Goal: Information Seeking & Learning: Learn about a topic

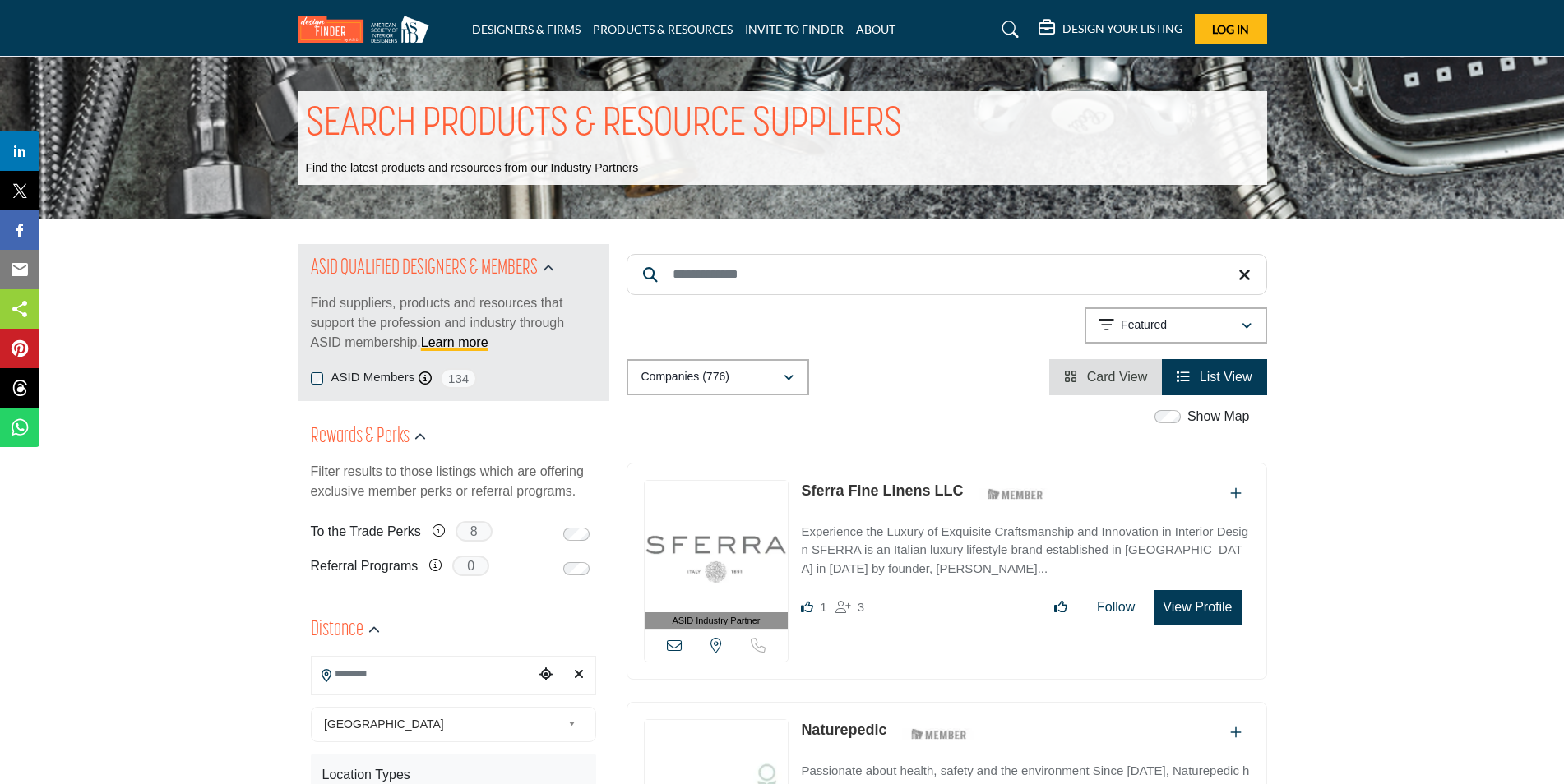
click at [727, 277] on input "Search Keyword" at bounding box center [946, 275] width 640 height 41
click at [698, 274] on input "Search Keyword" at bounding box center [946, 275] width 640 height 41
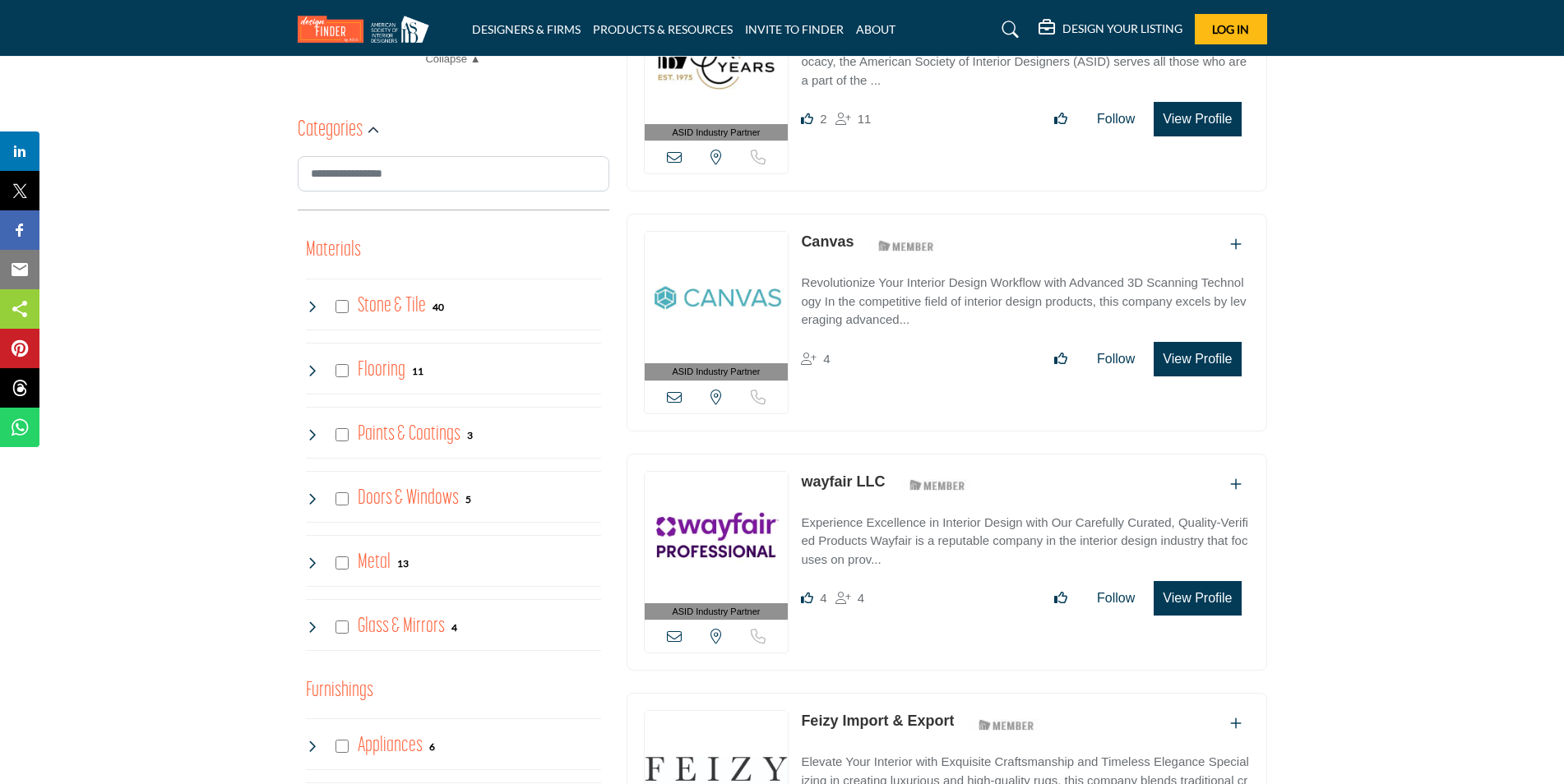
scroll to position [986, 0]
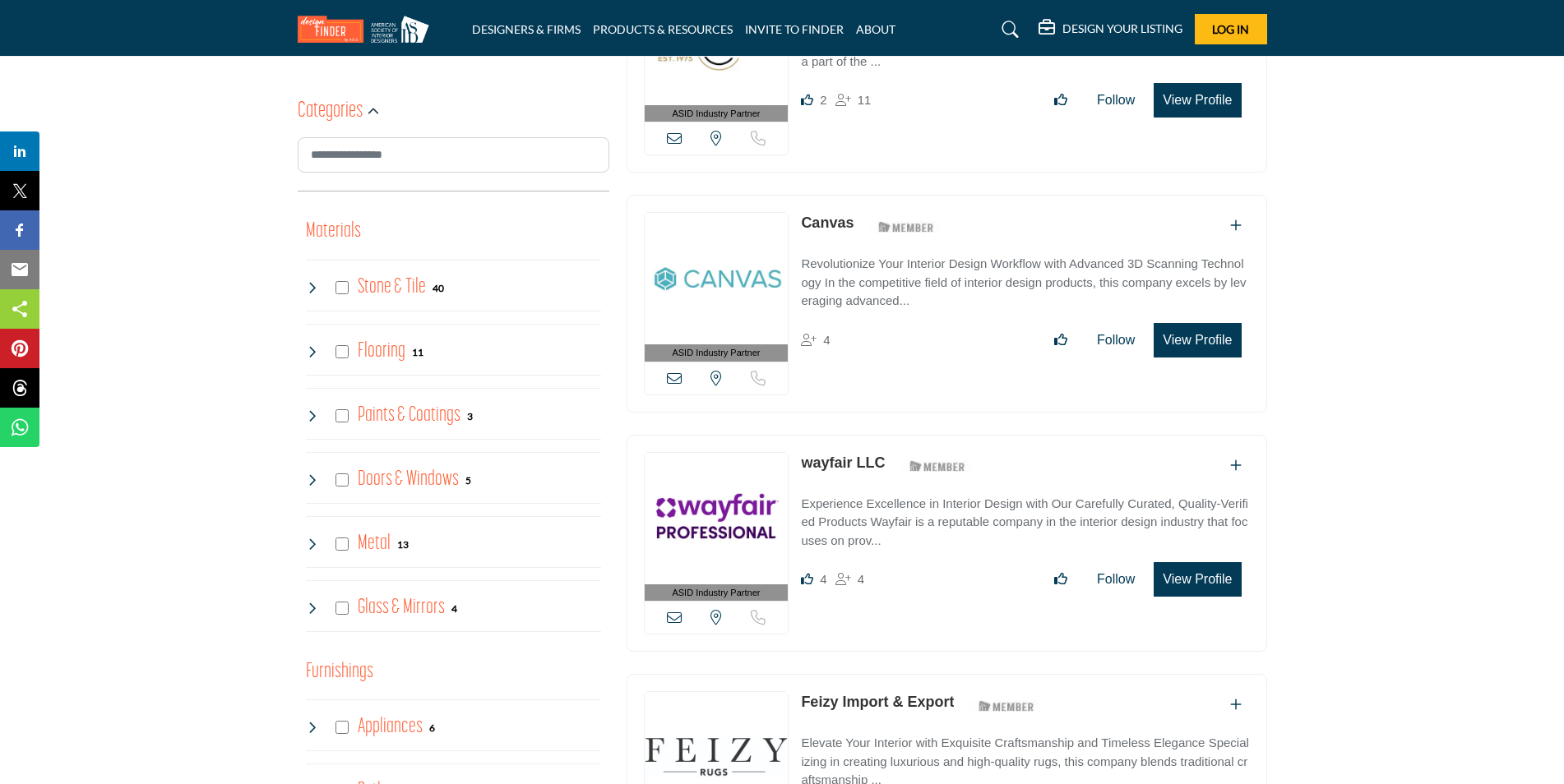
click at [390, 481] on h4 "Doors & Windows" at bounding box center [409, 479] width 102 height 29
click at [375, 568] on p "Windows" at bounding box center [380, 573] width 50 height 19
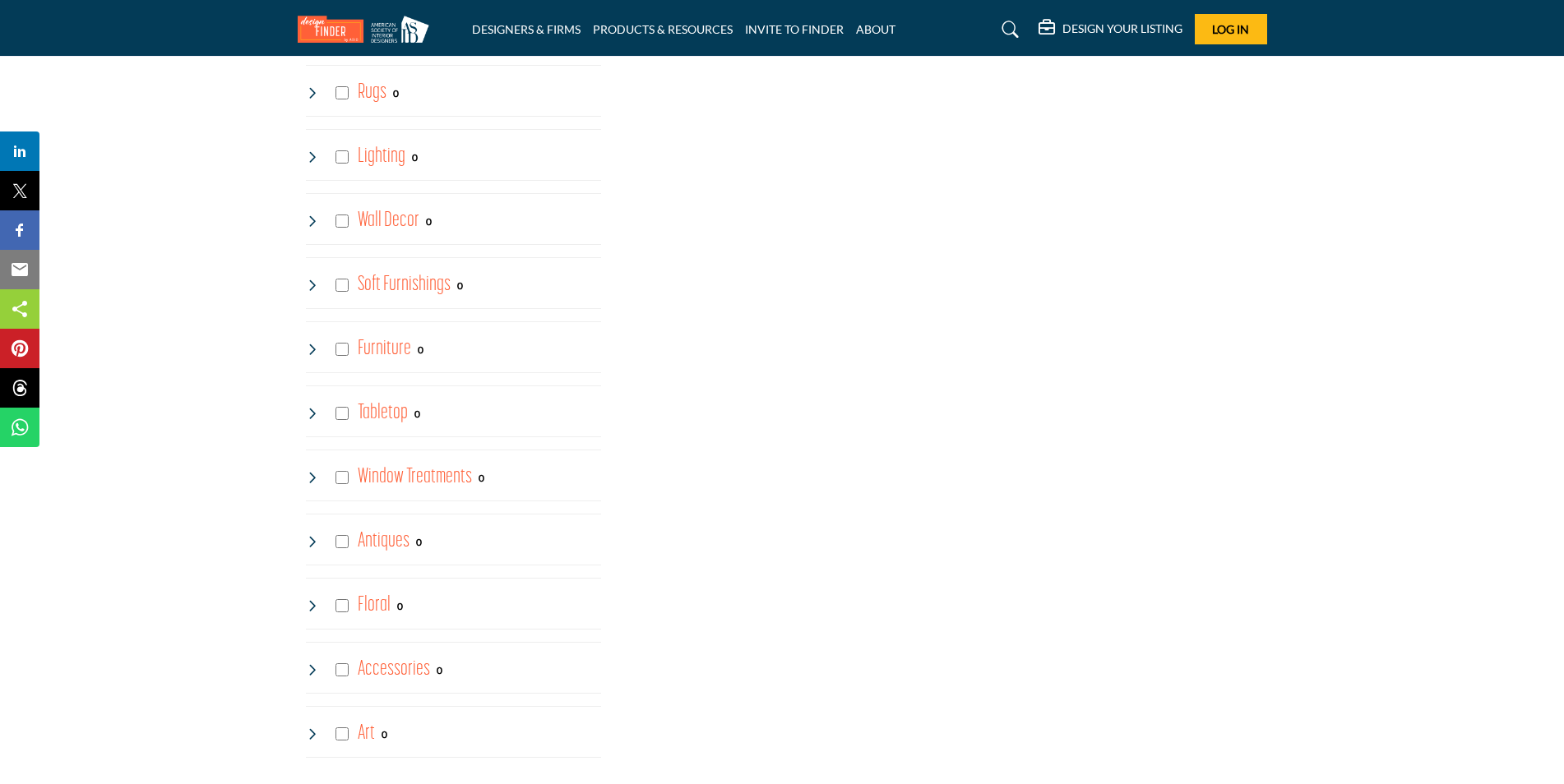
scroll to position [2663, 0]
click at [426, 412] on h4 "Window Treatments" at bounding box center [415, 411] width 114 height 29
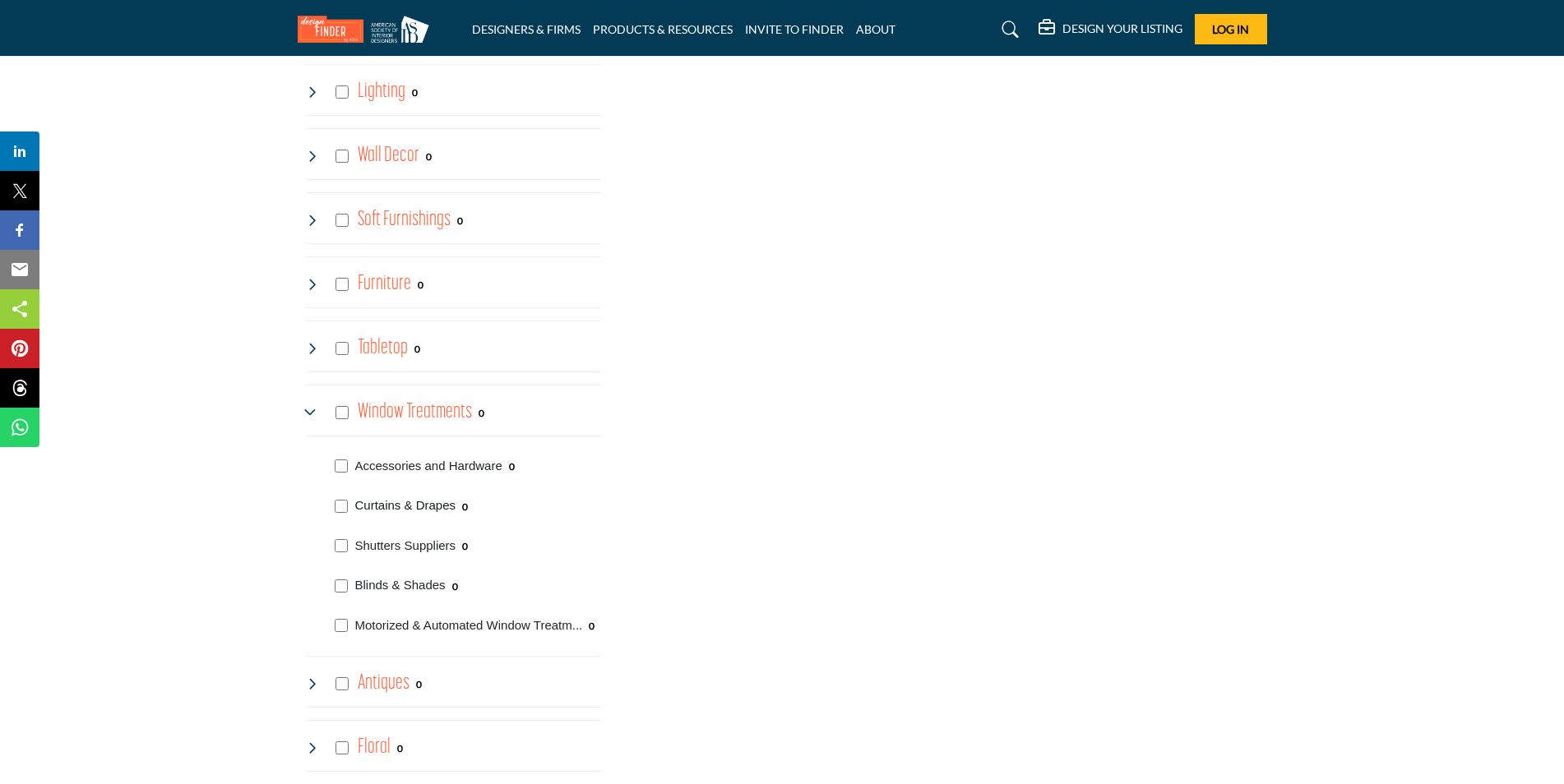
click at [385, 502] on p "Curtains & Drapes" at bounding box center [406, 505] width 102 height 19
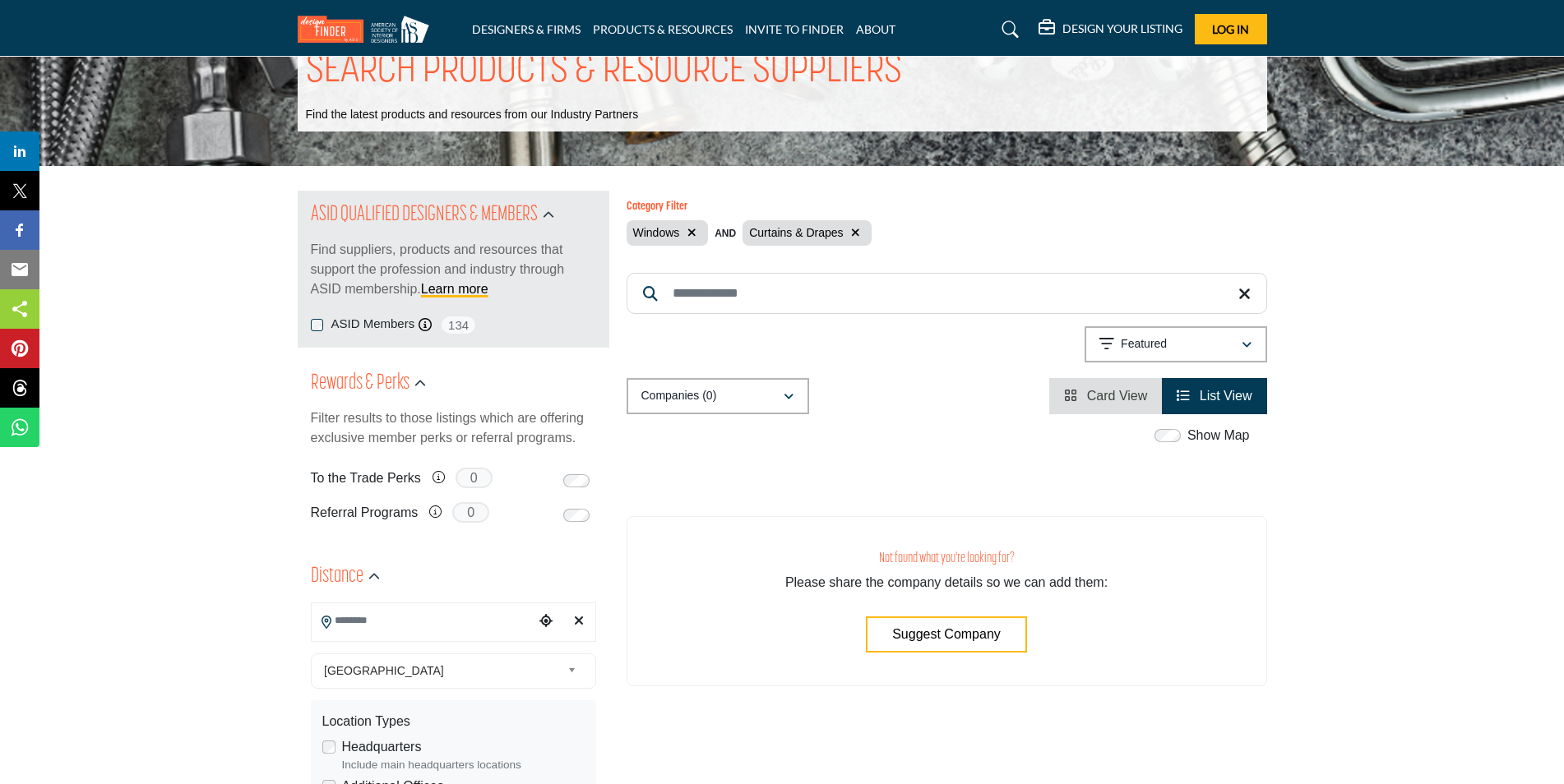
scroll to position [82, 0]
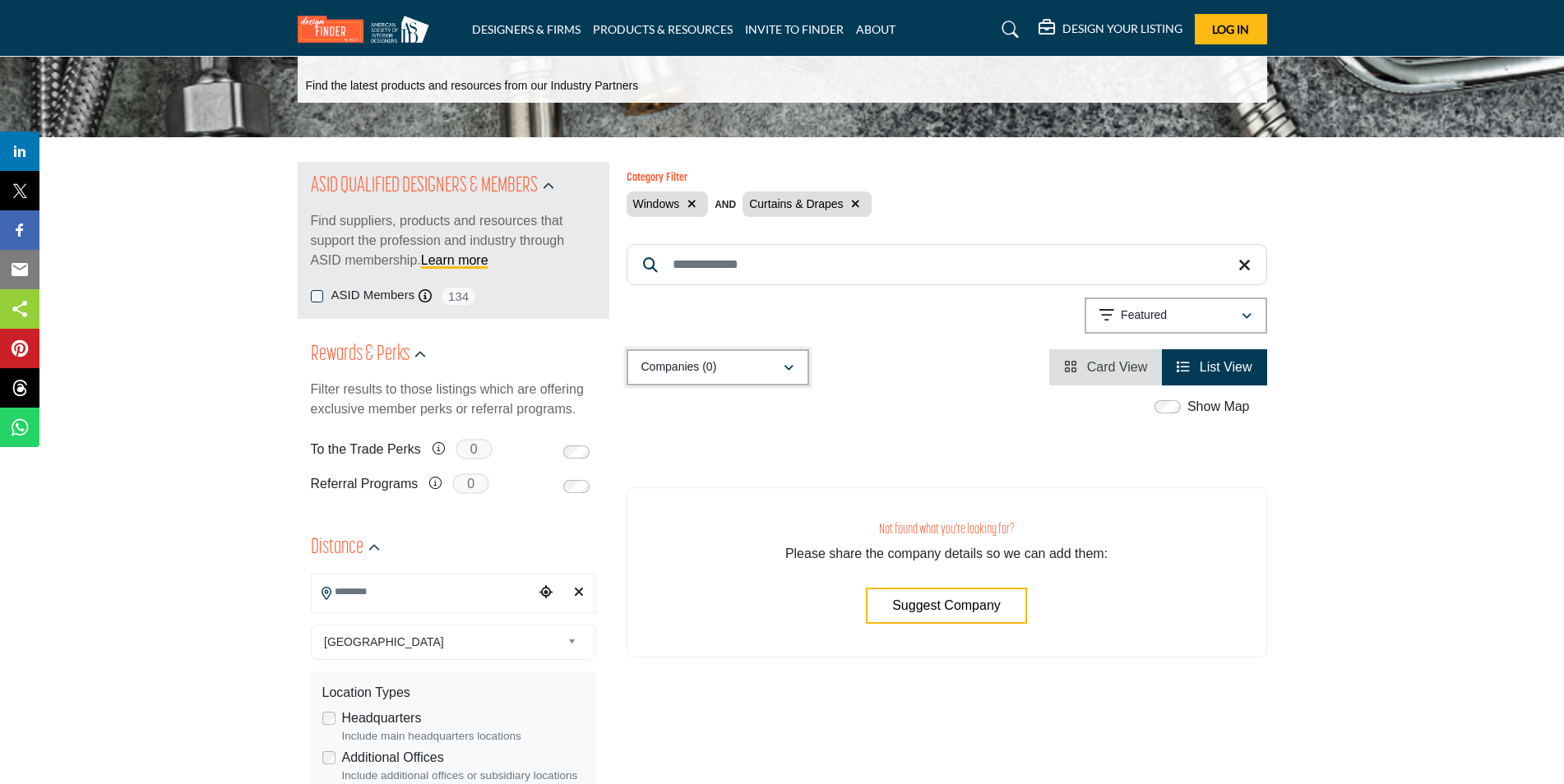
click at [785, 367] on icon "button" at bounding box center [788, 369] width 10 height 12
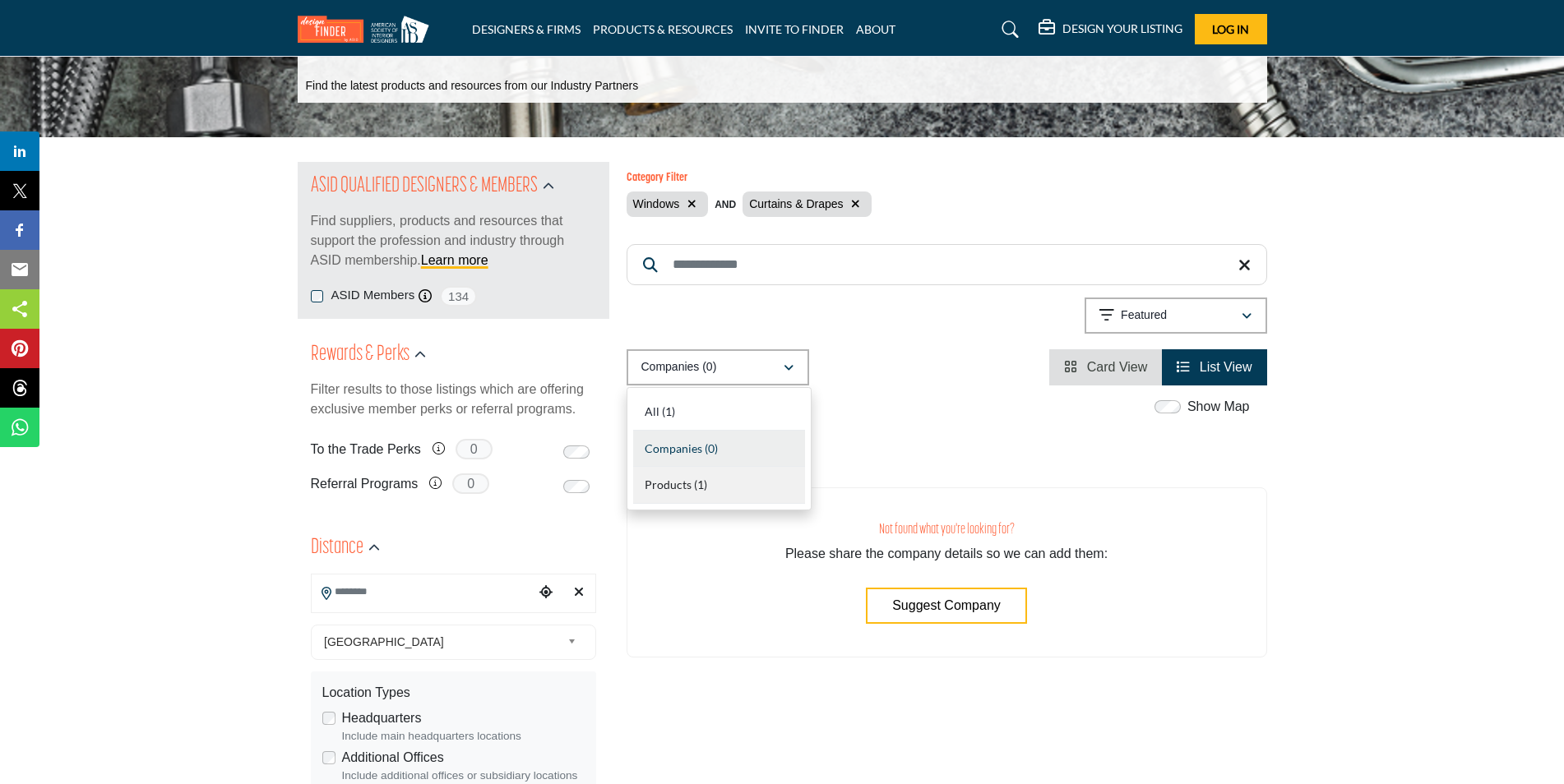
click at [654, 487] on span "Products" at bounding box center [668, 484] width 47 height 14
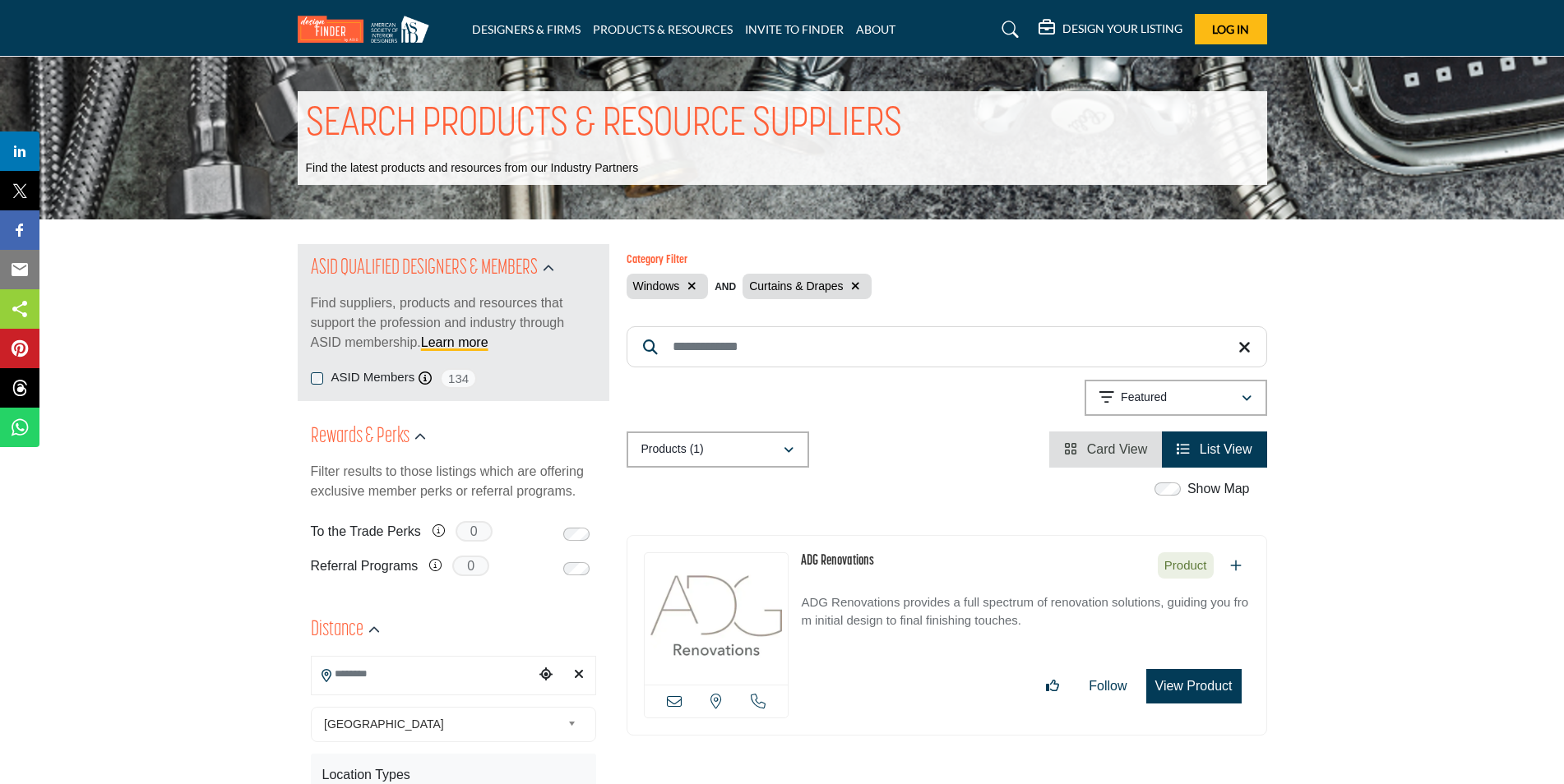
click at [906, 605] on p "ADG Renovations provides a full spectrum of renovation solutions, guiding you f…" at bounding box center [1025, 621] width 448 height 55
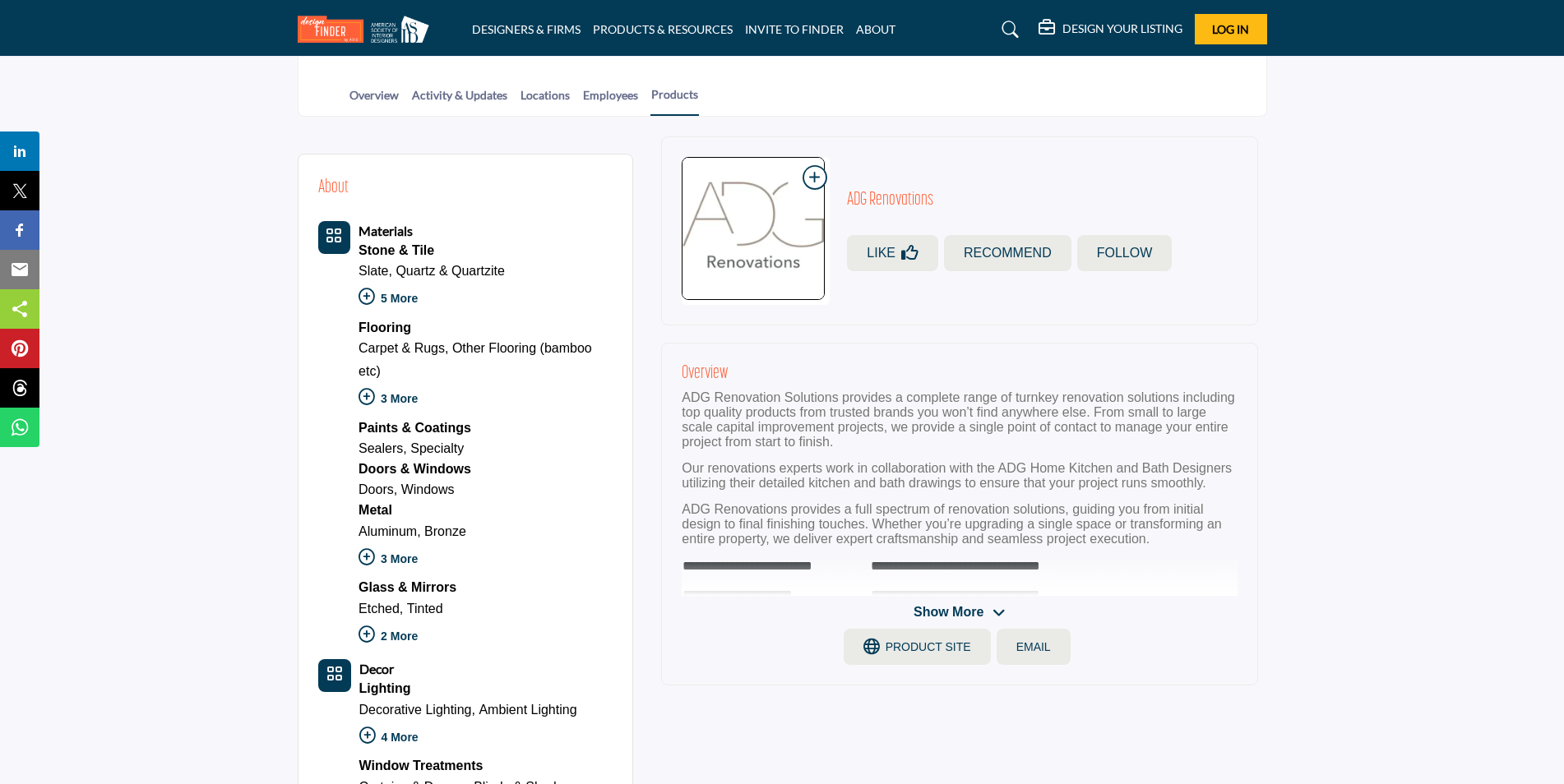
scroll to position [411, 0]
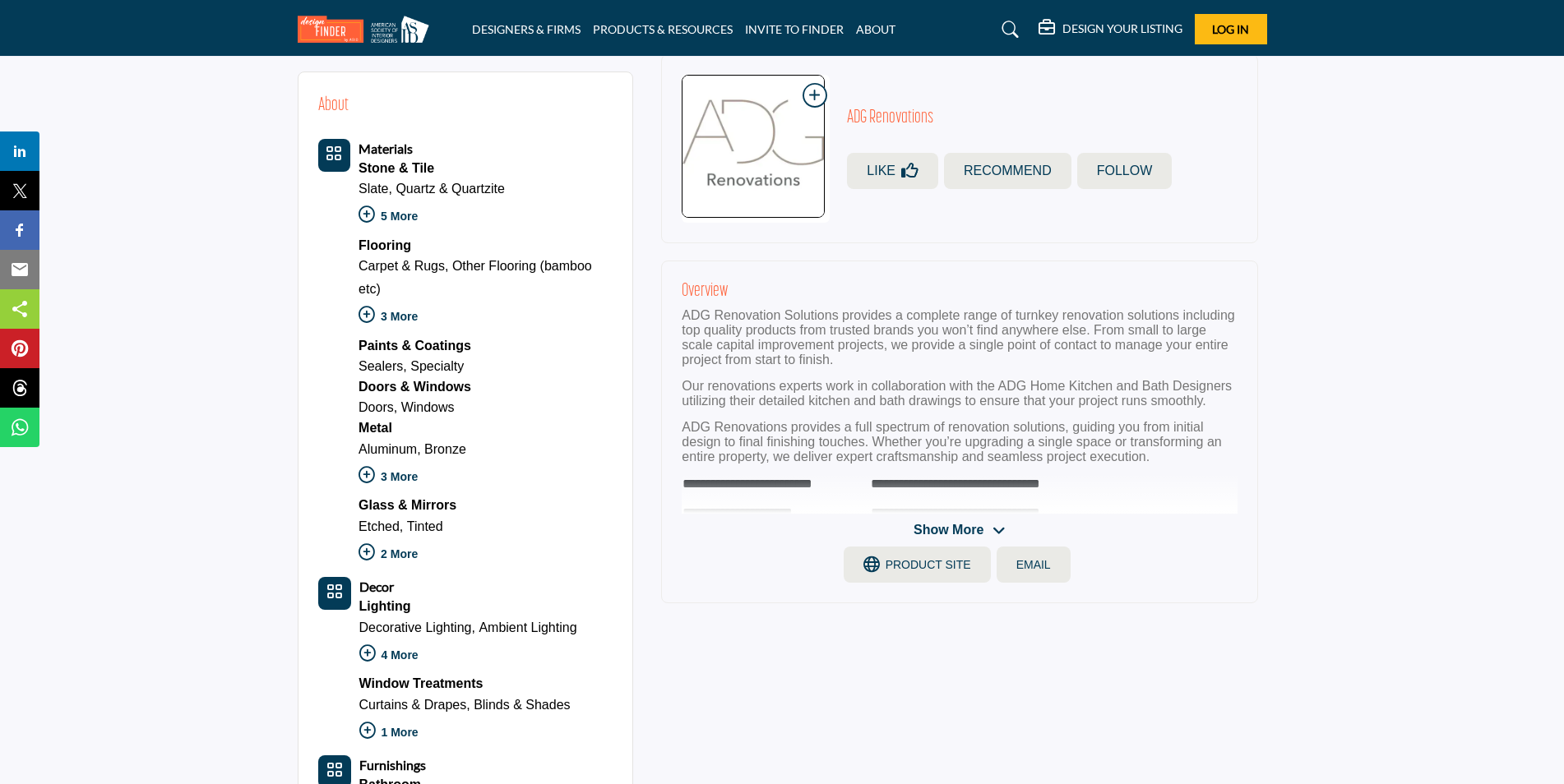
click at [996, 529] on icon at bounding box center [999, 531] width 13 height 15
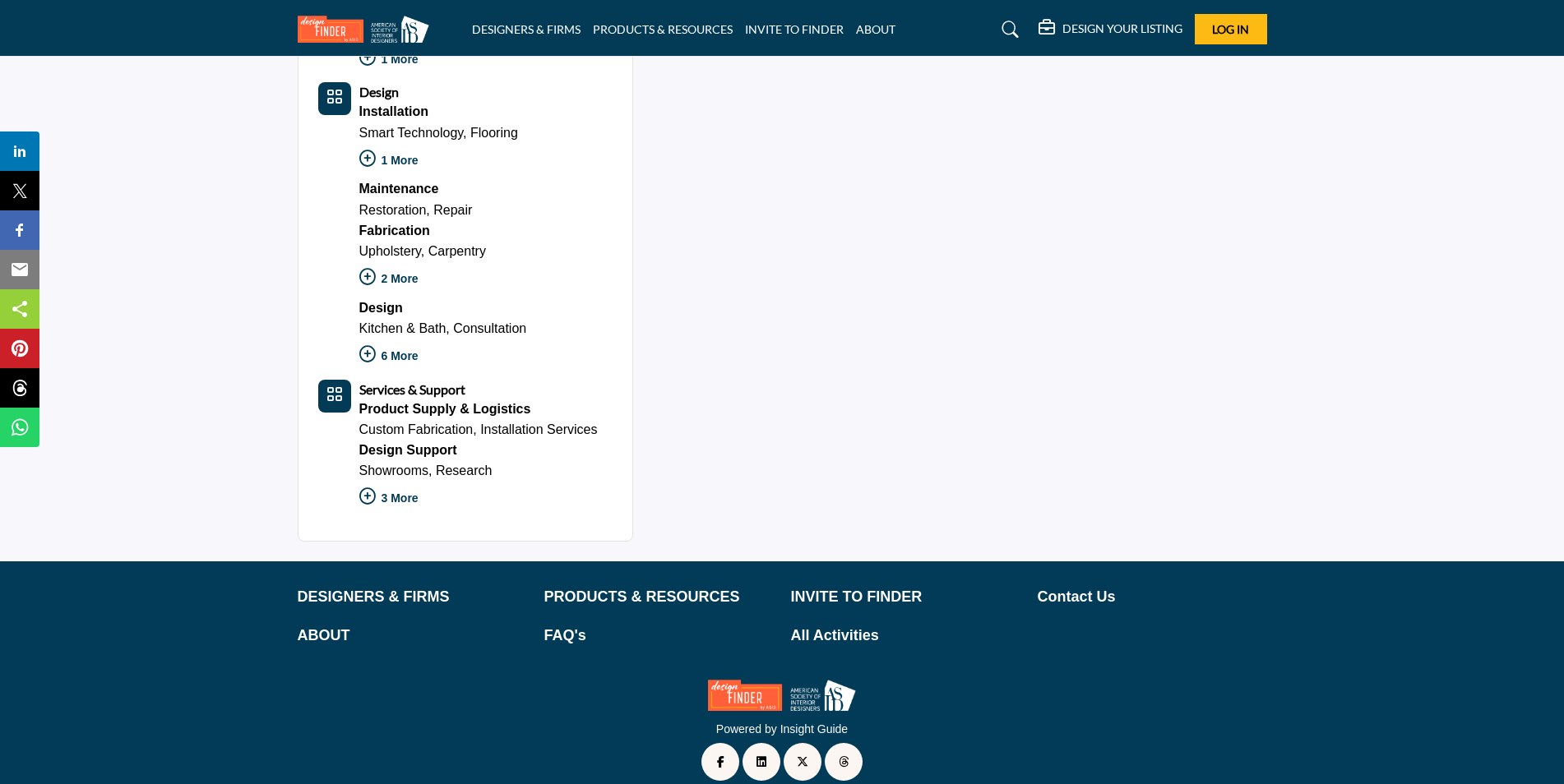
scroll to position [1750, 0]
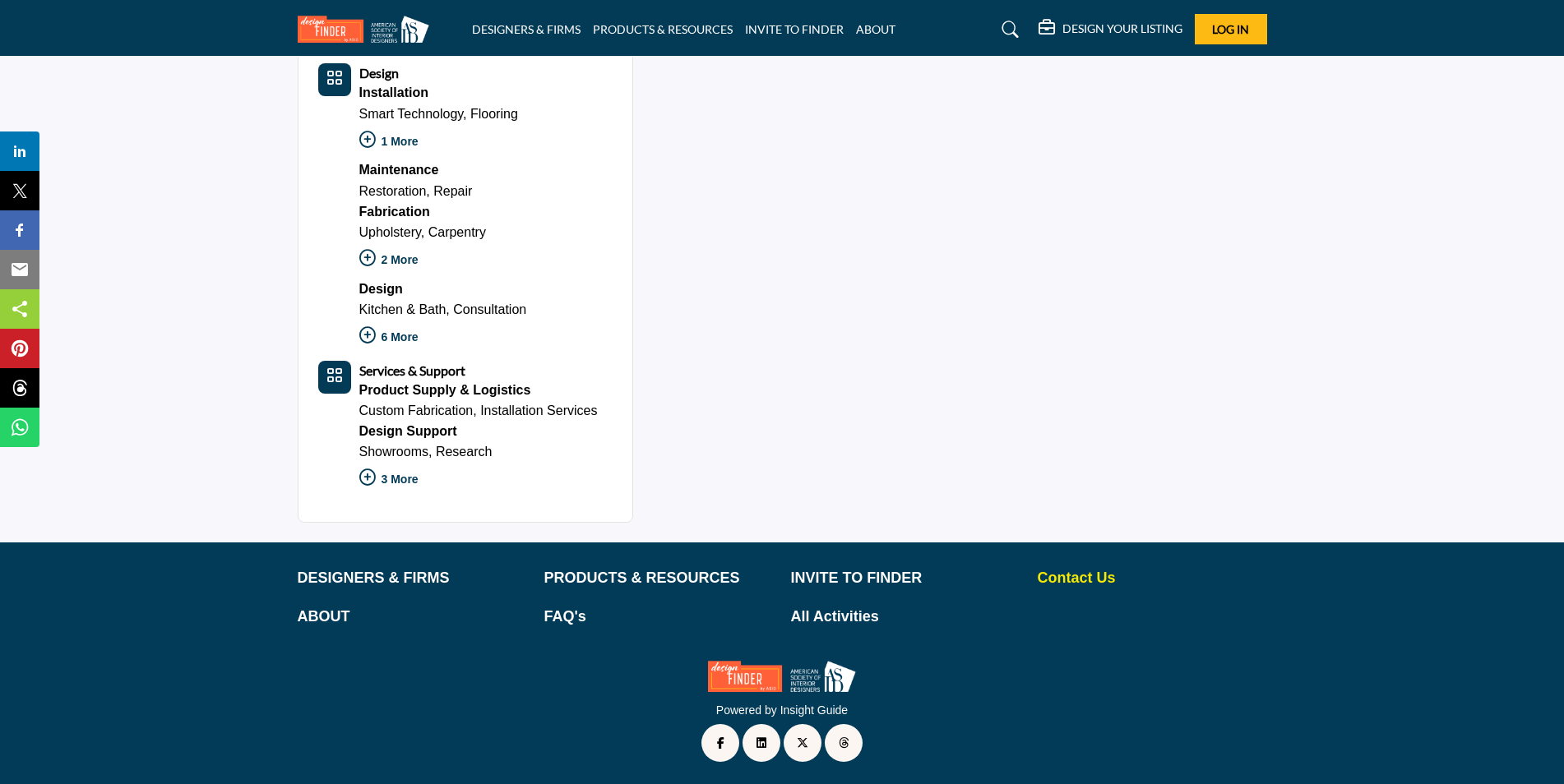
click at [1080, 576] on p "Contact Us" at bounding box center [1153, 578] width 230 height 23
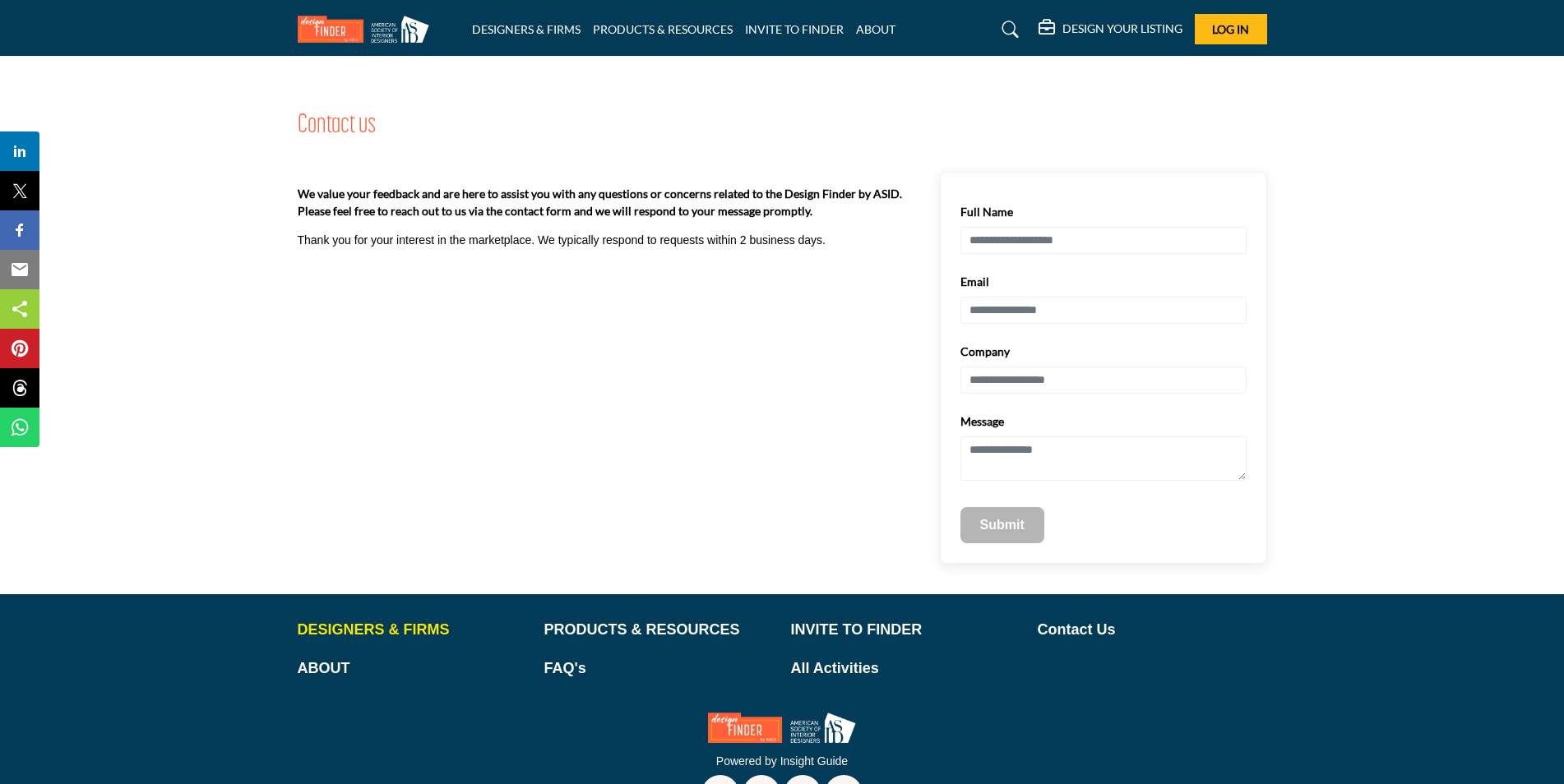
click at [382, 628] on p "DESIGNERS & FIRMS" at bounding box center [412, 630] width 230 height 23
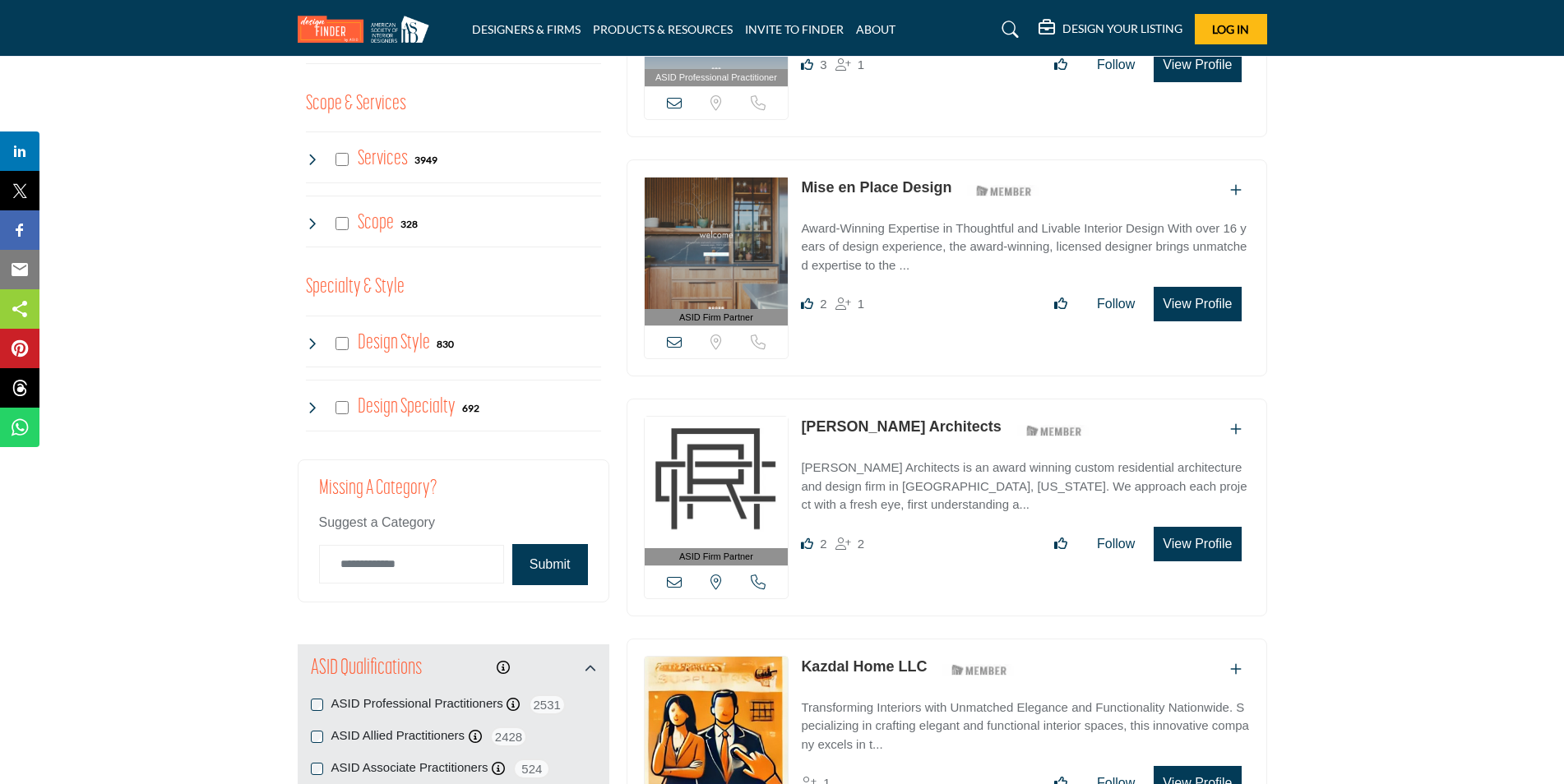
scroll to position [1397, 0]
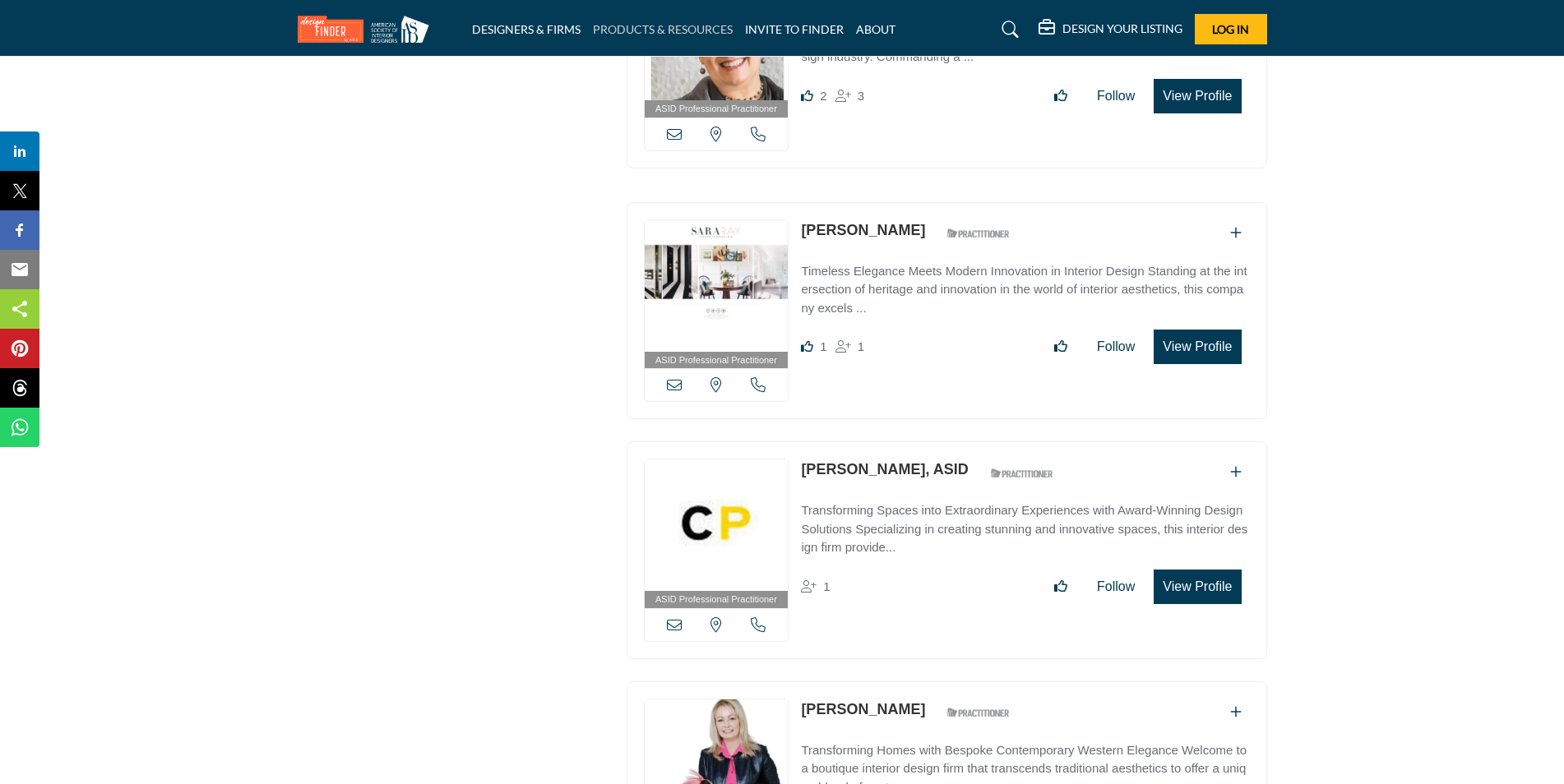
scroll to position [10376, 0]
